Goal: Task Accomplishment & Management: Complete application form

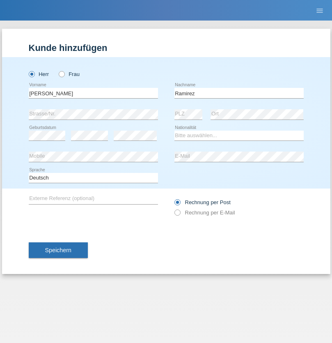
type input "Ramirez"
select select "DO"
select select "C"
select select "30"
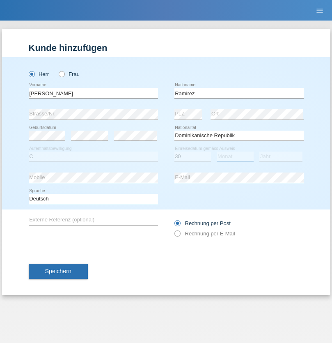
select select "10"
select select "1974"
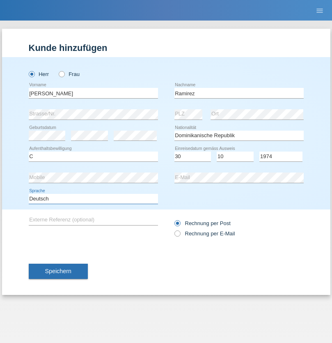
select select "en"
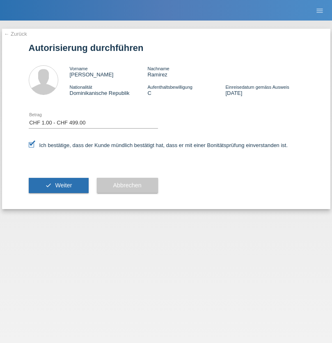
select select "1"
click at [58, 185] on span "Weiter" at bounding box center [63, 185] width 17 height 7
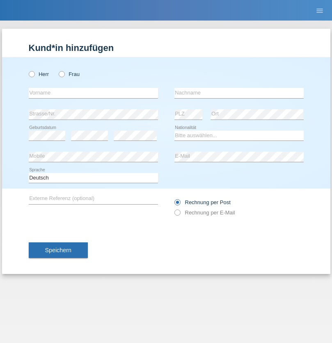
radio input "true"
click at [93, 93] on input "text" at bounding box center [93, 93] width 129 height 10
type input "Jonathan"
click at [239, 93] on input "text" at bounding box center [239, 93] width 129 height 10
type input "Bezzola"
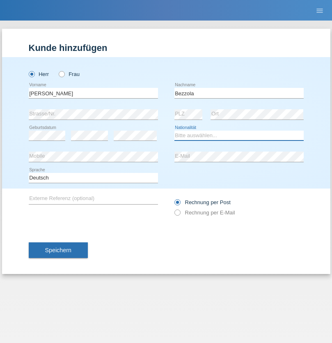
select select "CH"
radio input "true"
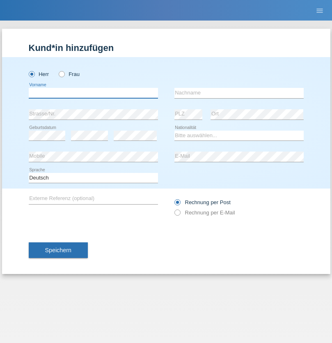
click at [93, 93] on input "text" at bounding box center [93, 93] width 129 height 10
type input "Mamour"
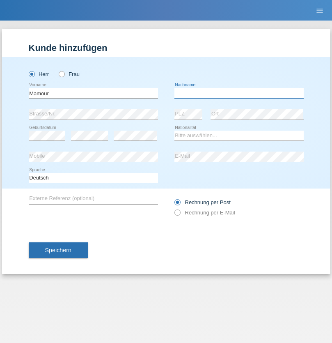
click at [239, 93] on input "text" at bounding box center [239, 93] width 129 height 10
type input "Badiane"
select select "SN"
select select "C"
select select "06"
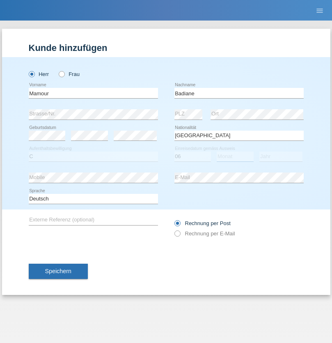
select select "10"
select select "2021"
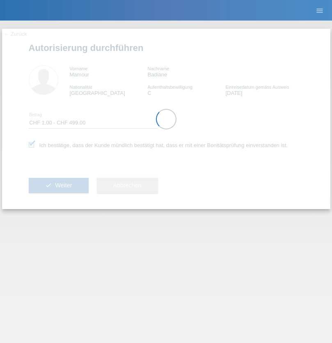
select select "1"
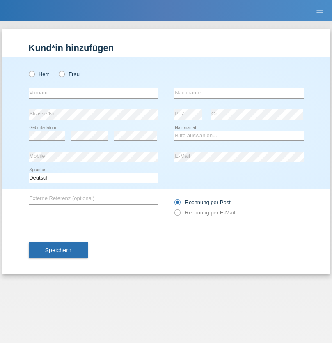
radio input "true"
click at [93, 93] on input "text" at bounding box center [93, 93] width 129 height 10
type input "Juraj"
click at [239, 93] on input "text" at bounding box center [239, 93] width 129 height 10
type input "Muransky"
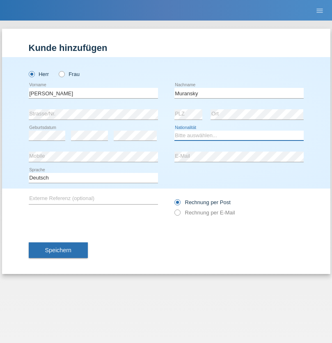
select select "SK"
select select "C"
select select "29"
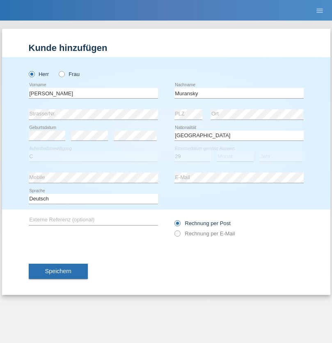
select select "10"
select select "2021"
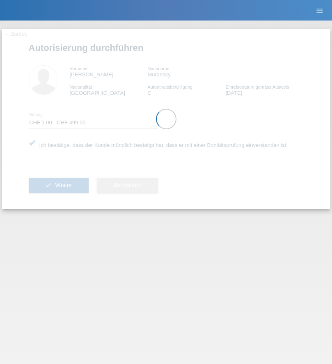
select select "1"
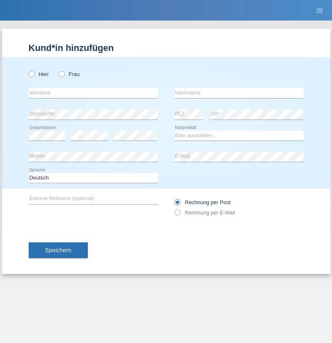
radio input "true"
click at [93, 93] on input "text" at bounding box center [93, 93] width 129 height 10
type input "[PERSON_NAME]"
click at [239, 93] on input "text" at bounding box center [239, 93] width 129 height 10
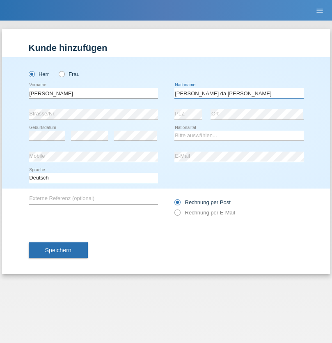
type input "[PERSON_NAME] da [PERSON_NAME]"
select select "PT"
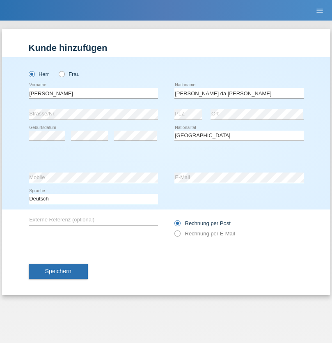
select select "C"
select select "07"
select select "04"
select select "1992"
